Goal: Navigation & Orientation: Find specific page/section

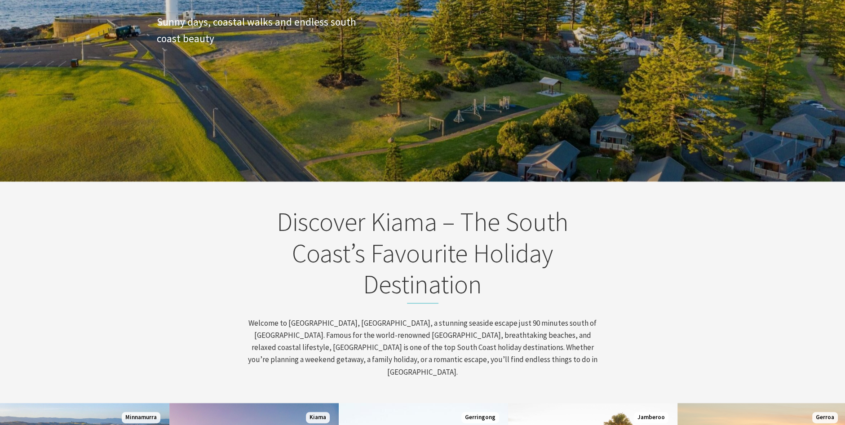
scroll to position [156, 851]
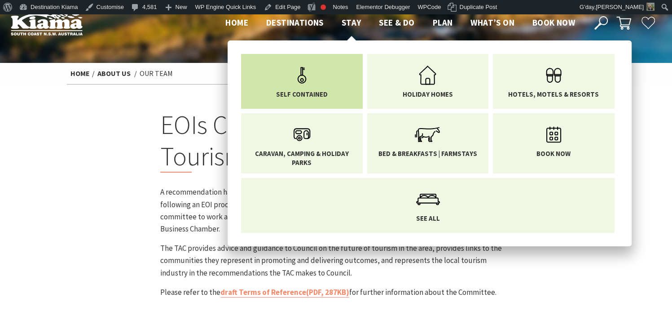
click at [324, 75] on link "Self Contained" at bounding box center [302, 80] width 108 height 38
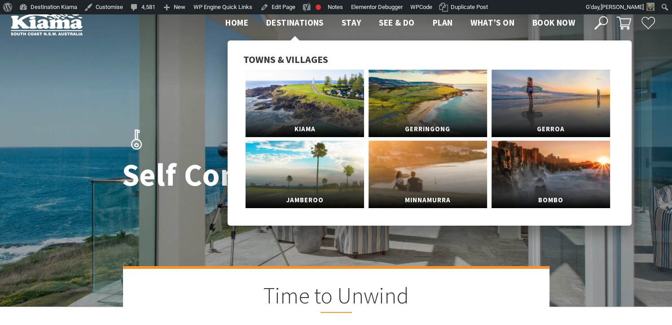
click at [289, 23] on span "Destinations" at bounding box center [294, 22] width 57 height 11
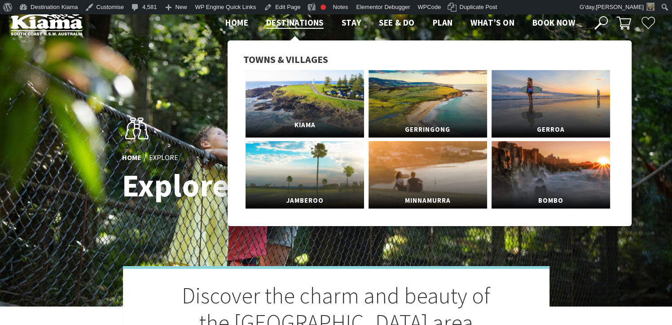
click at [304, 95] on link "Kiama" at bounding box center [305, 103] width 119 height 67
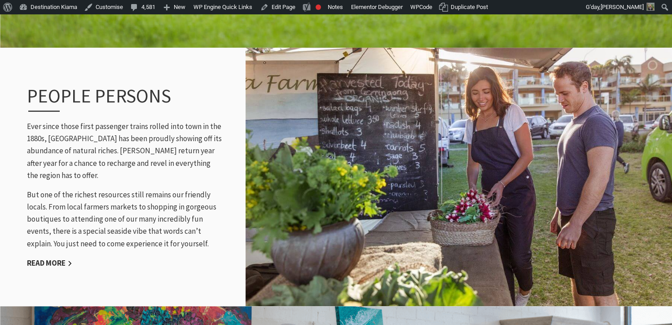
scroll to position [1169, 0]
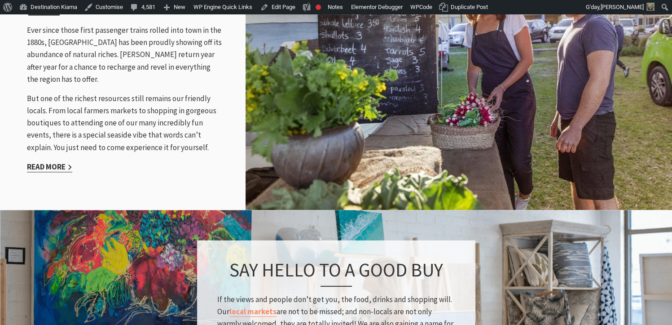
click at [62, 162] on link "Read More" at bounding box center [49, 167] width 45 height 10
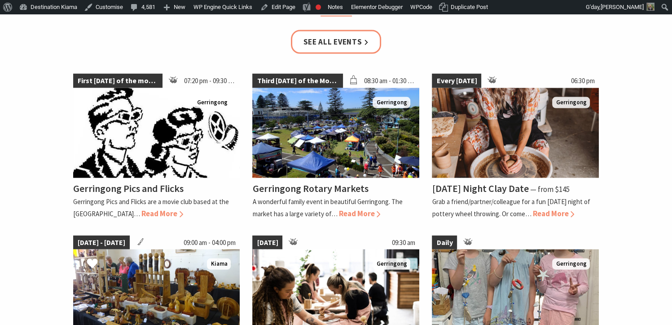
scroll to position [1846, 0]
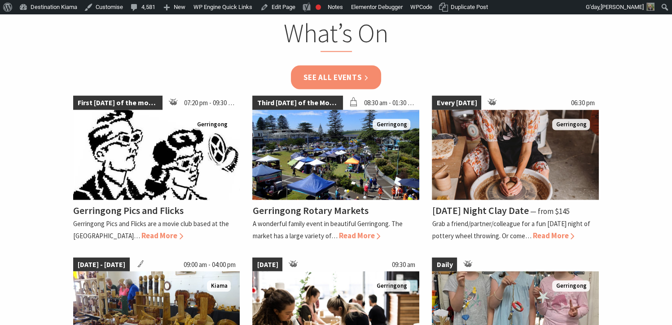
click at [331, 80] on link "See all events" at bounding box center [336, 78] width 91 height 24
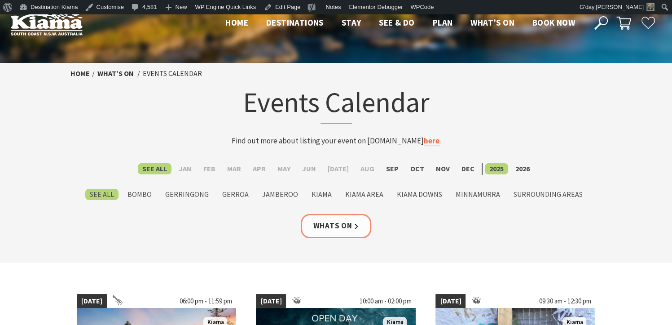
click at [427, 141] on link "here" at bounding box center [432, 141] width 16 height 10
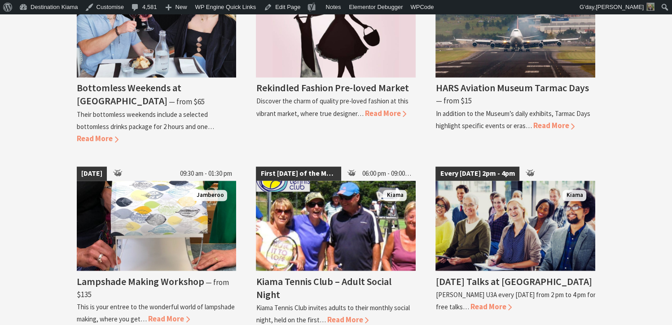
scroll to position [1590, 0]
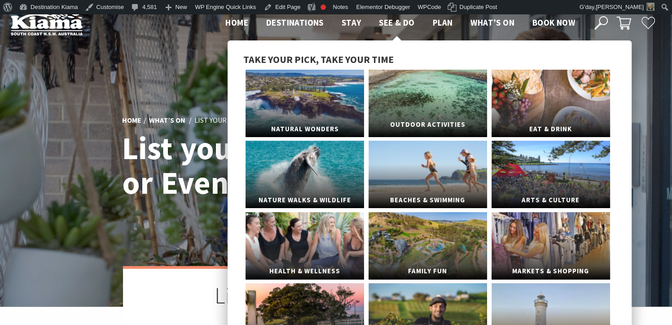
click at [406, 101] on link "Outdoor Activities" at bounding box center [428, 103] width 119 height 67
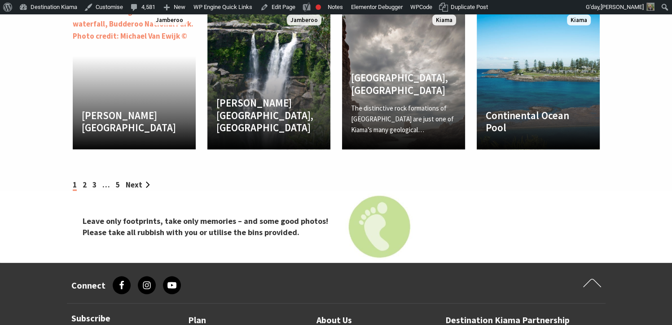
scroll to position [1786, 0]
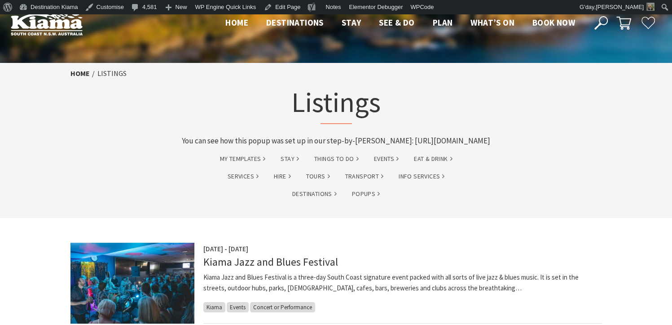
drag, startPoint x: 414, startPoint y: 158, endPoint x: 123, endPoint y: 138, distance: 291.7
click at [123, 138] on div "Home Listings Listings You can see how this popup was set up in our step-by-ste…" at bounding box center [336, 105] width 539 height 84
click at [105, 8] on link "Customise" at bounding box center [105, 7] width 46 height 14
click at [258, 164] on link "My Templates" at bounding box center [243, 159] width 46 height 10
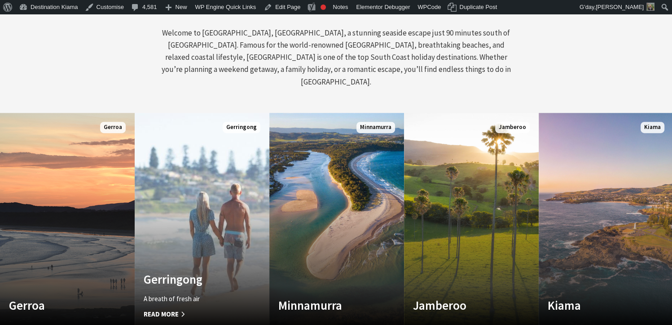
scroll to position [653, 0]
